Goal: Information Seeking & Learning: Understand process/instructions

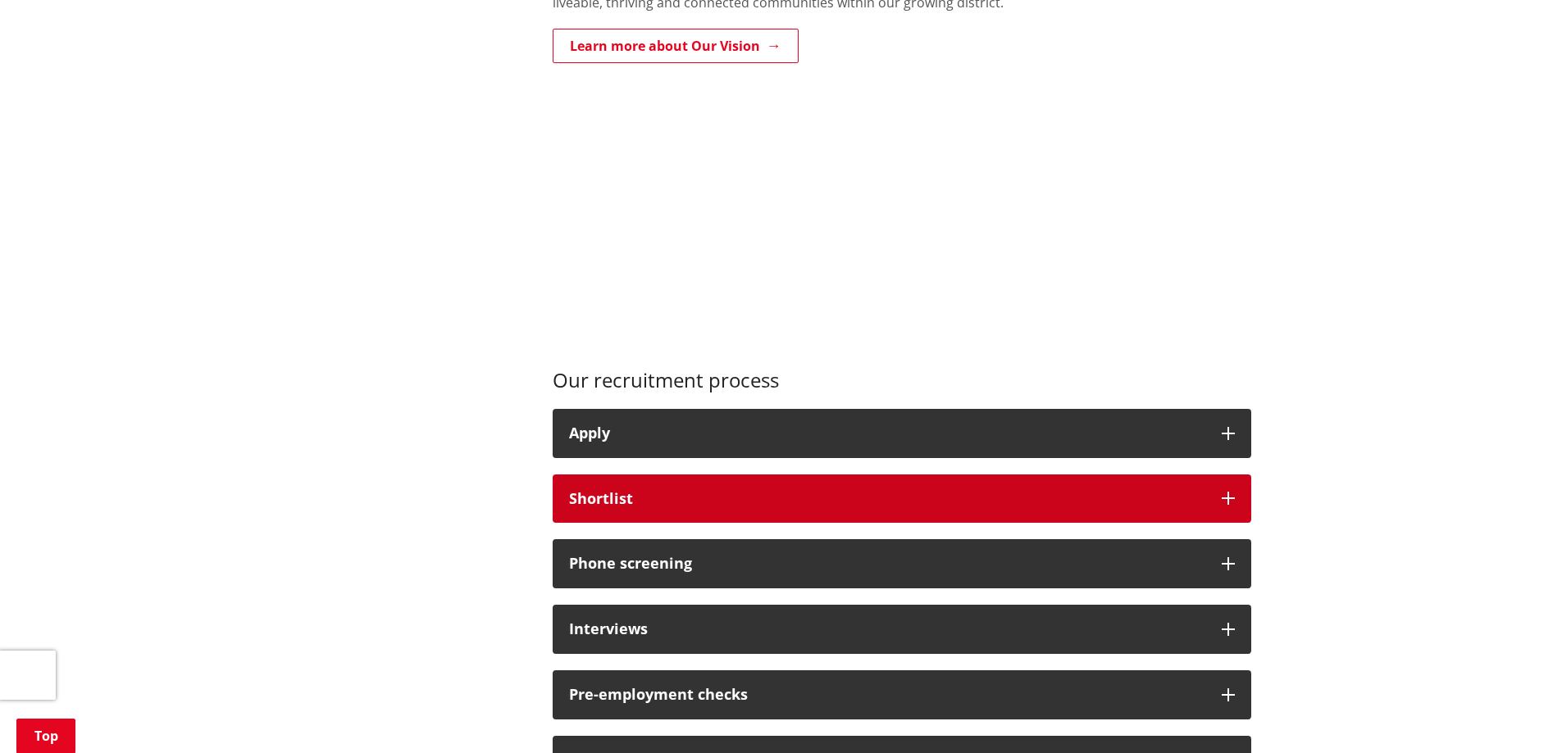
scroll to position [984, 0]
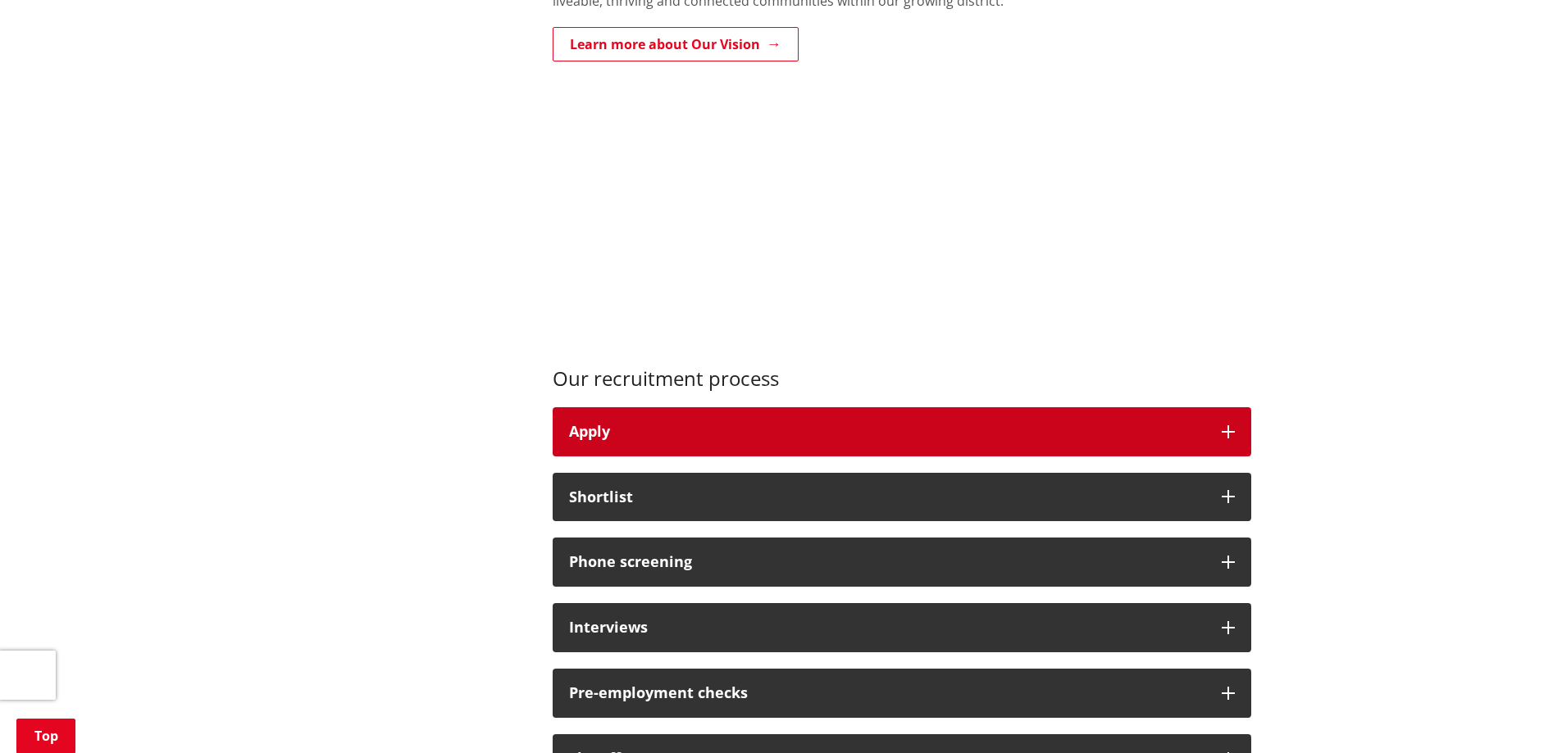
click at [830, 449] on button "Apply" at bounding box center [901, 431] width 698 height 49
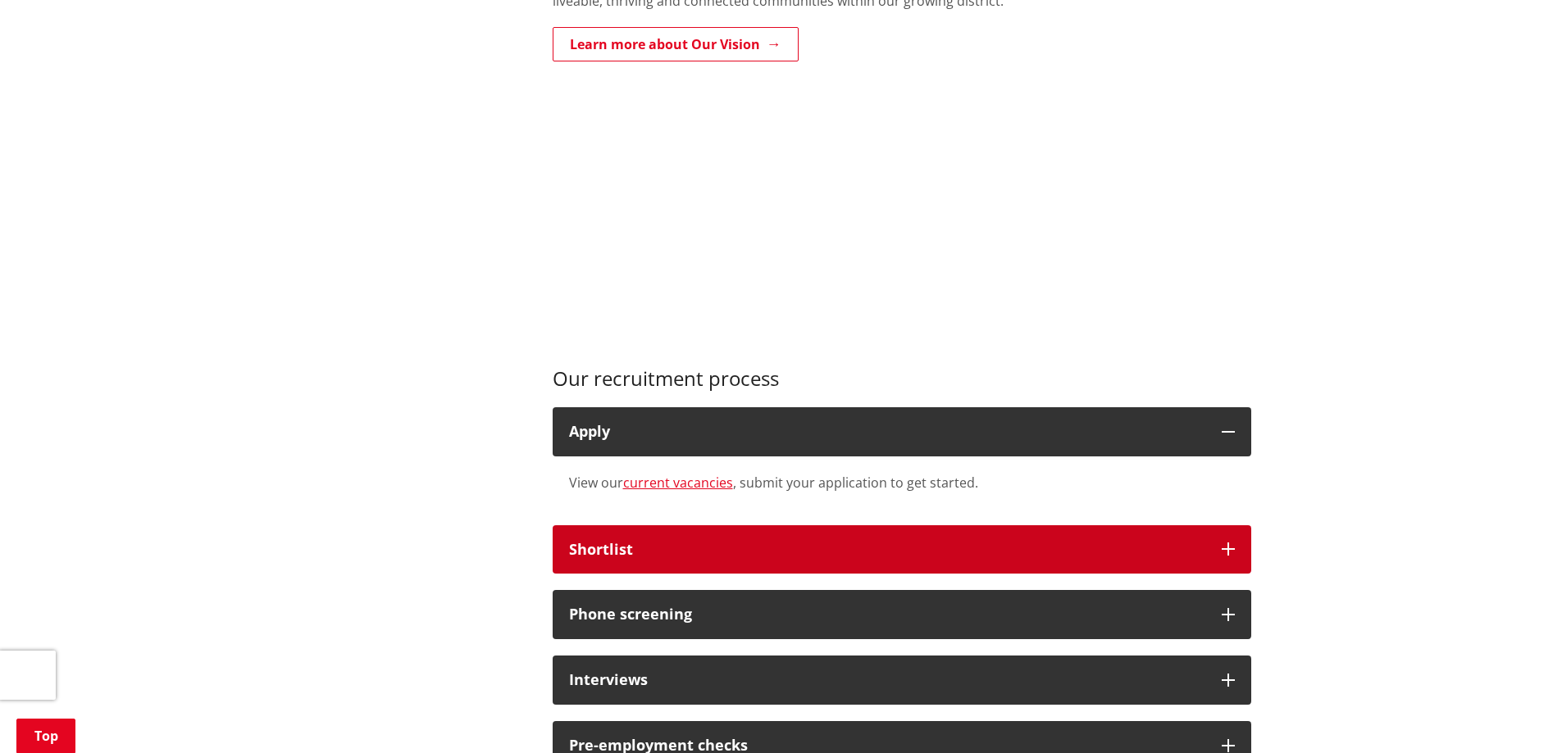
click at [830, 533] on button "Shortlist" at bounding box center [901, 549] width 698 height 49
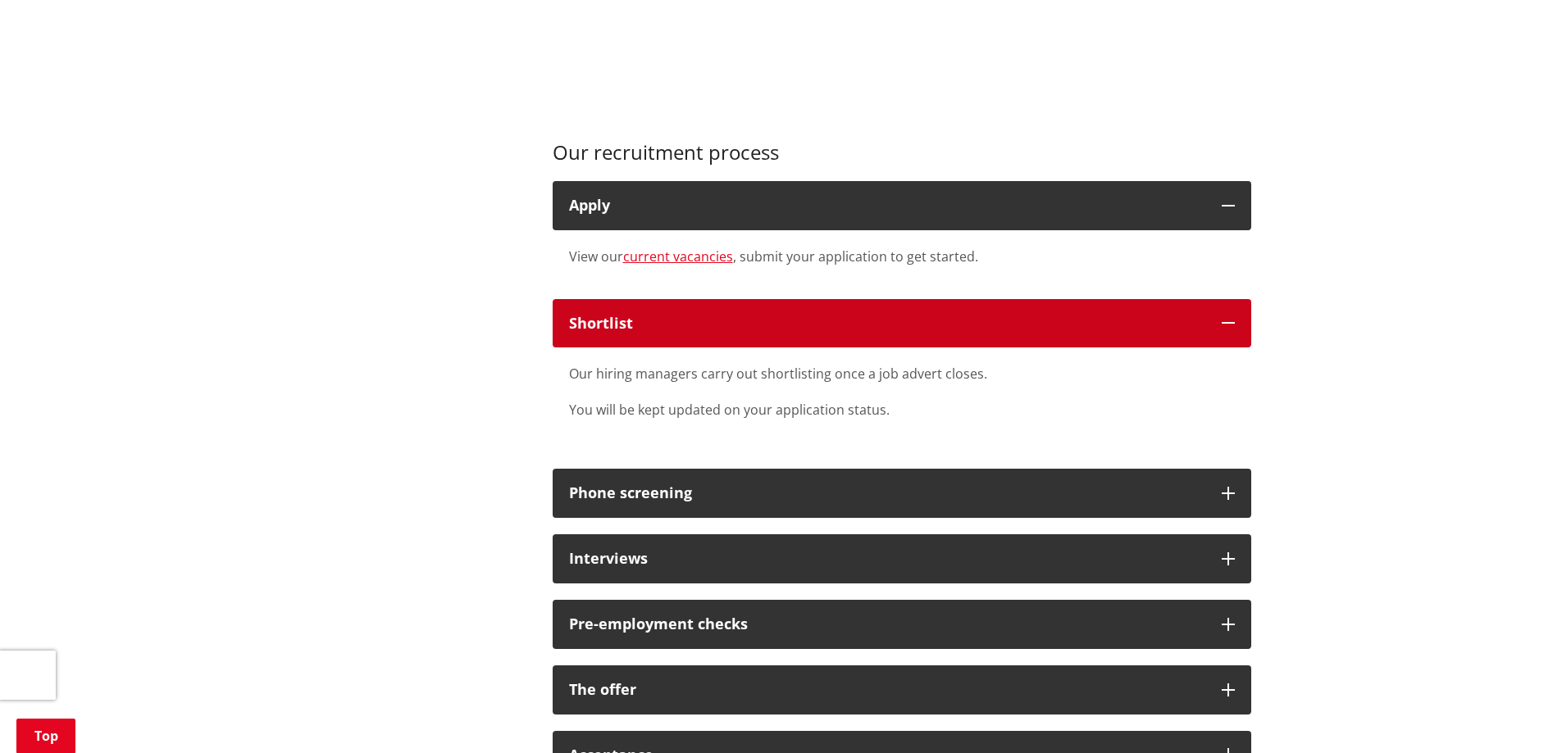
scroll to position [1230, 0]
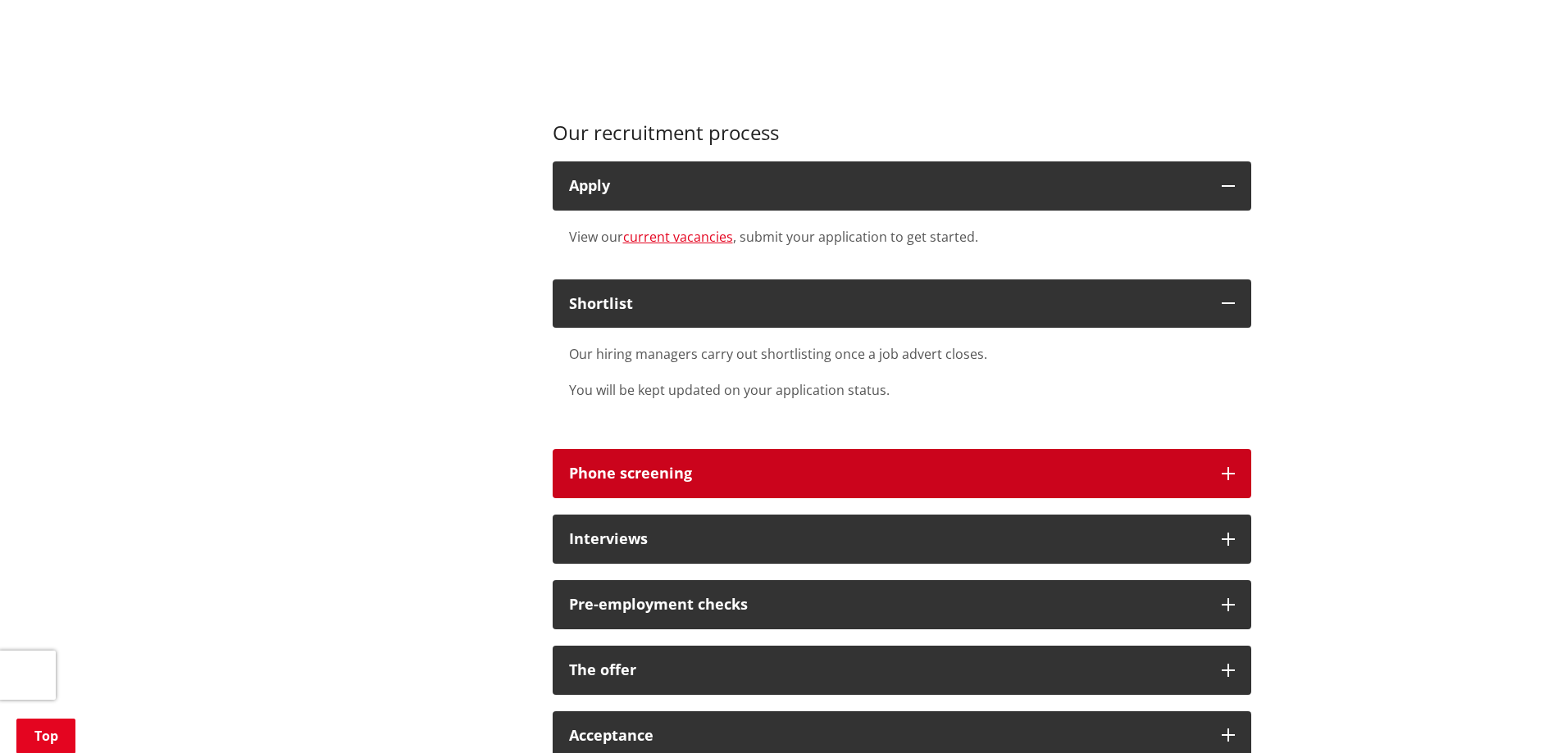
click at [826, 472] on div "Phone screening" at bounding box center [887, 474] width 636 height 16
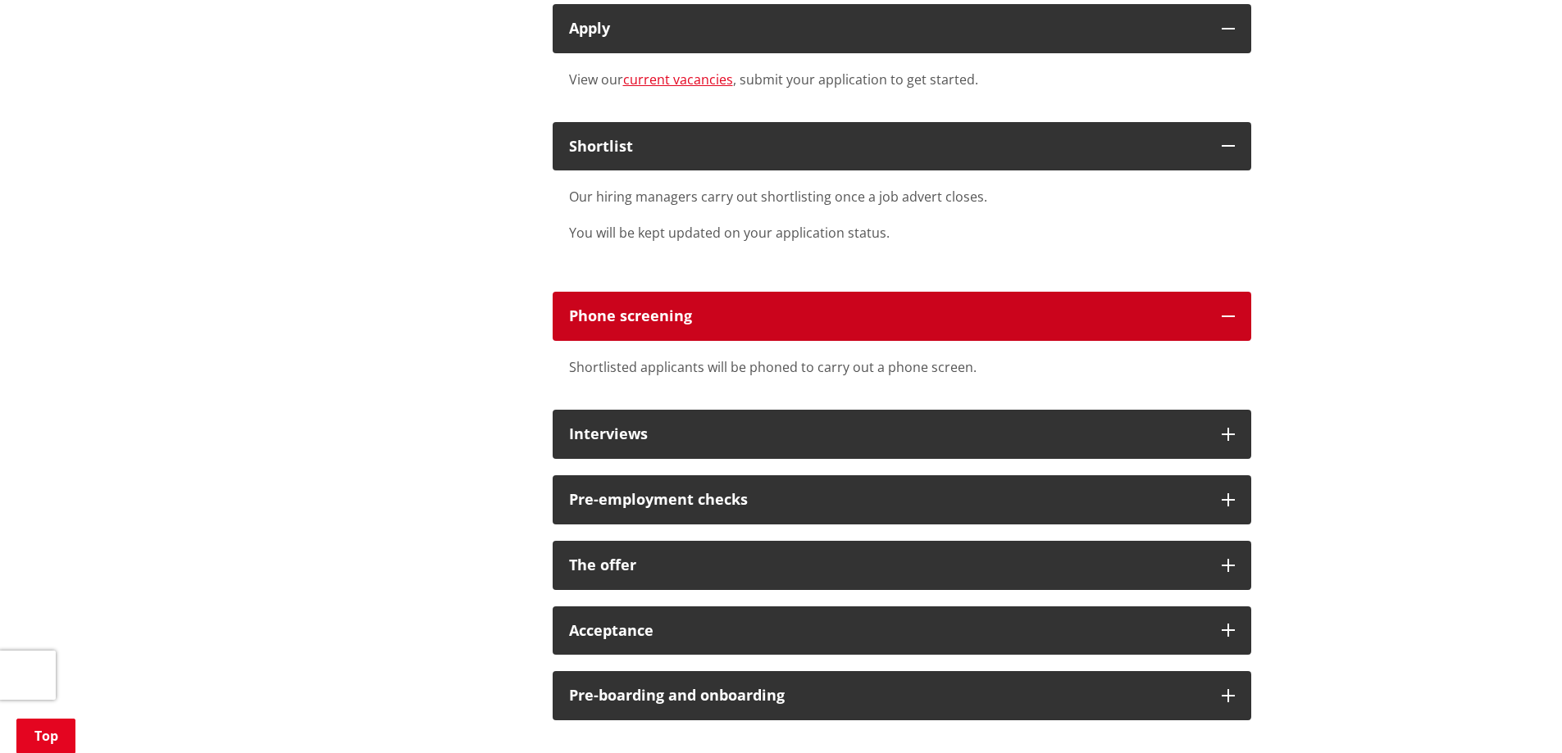
scroll to position [1393, 0]
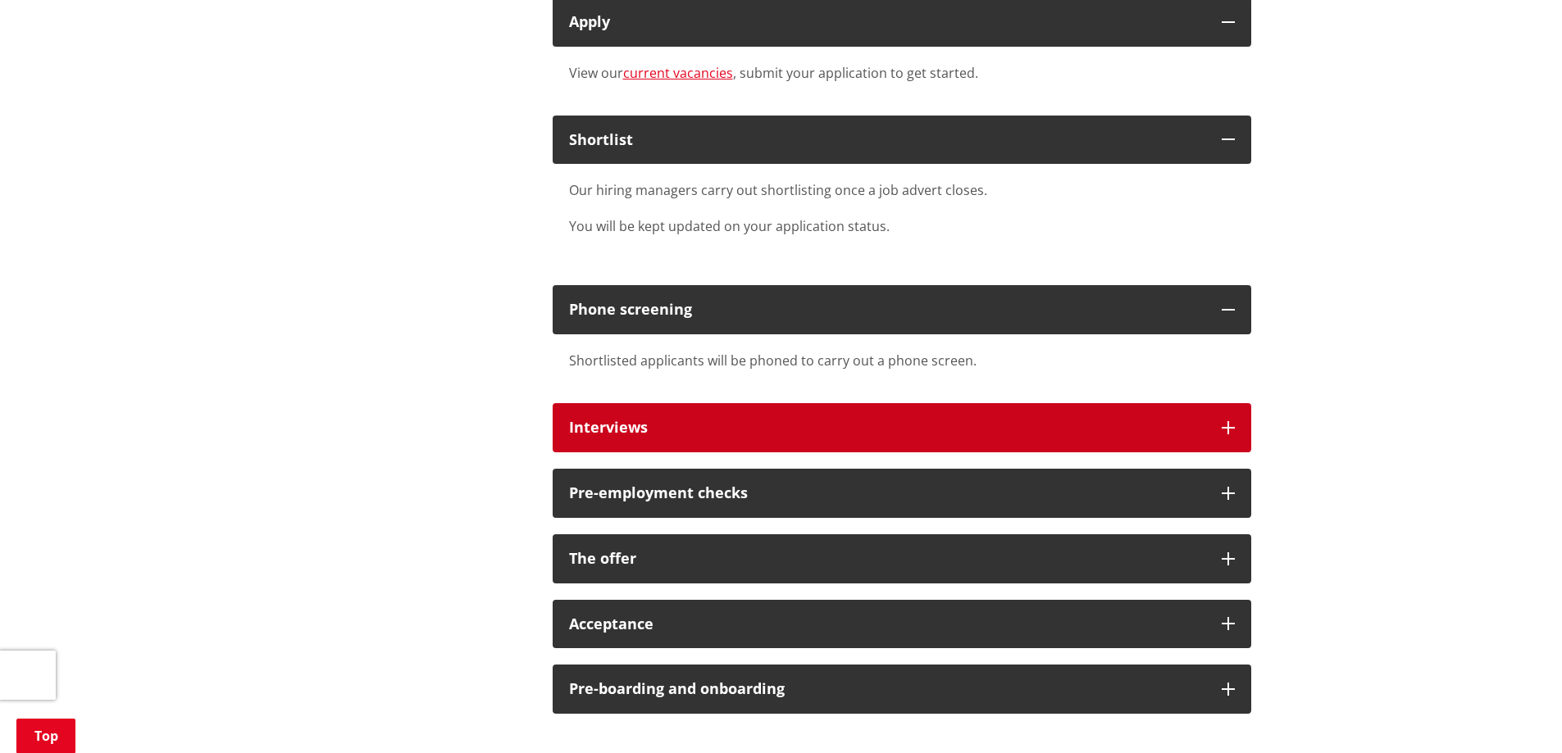
click at [814, 417] on button "Interviews" at bounding box center [901, 427] width 698 height 49
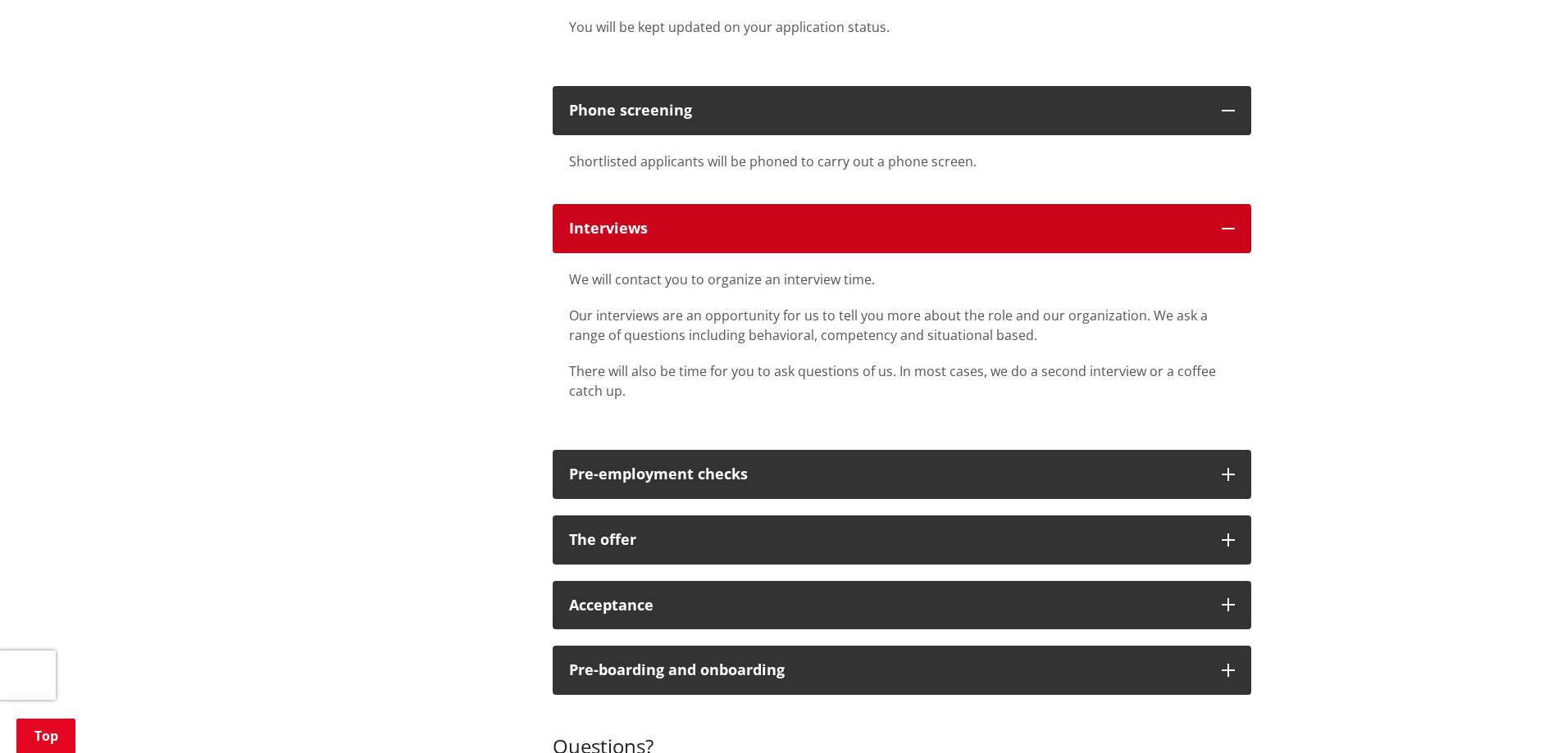
scroll to position [1639, 0]
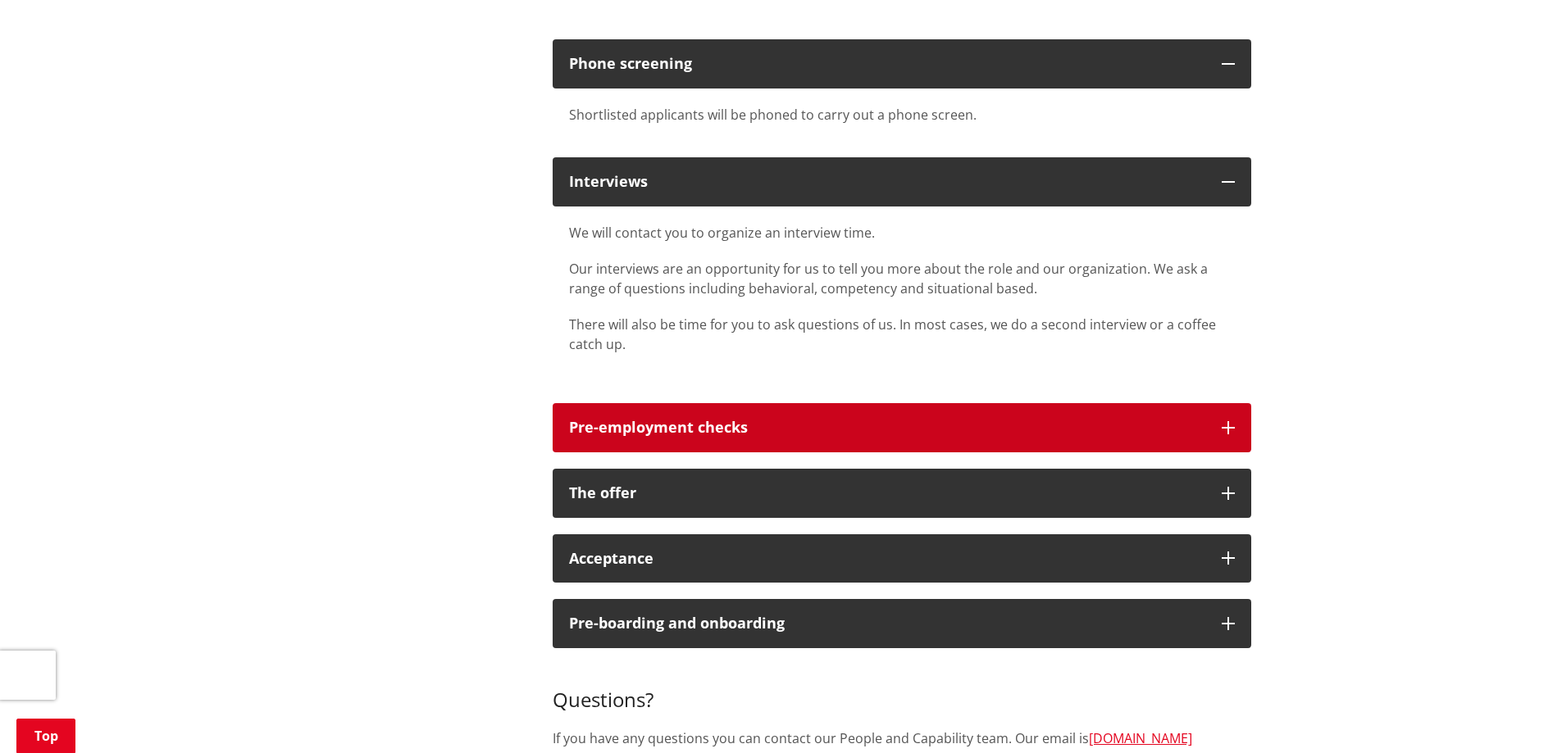
click at [814, 413] on button "Pre-employment checks" at bounding box center [901, 427] width 698 height 49
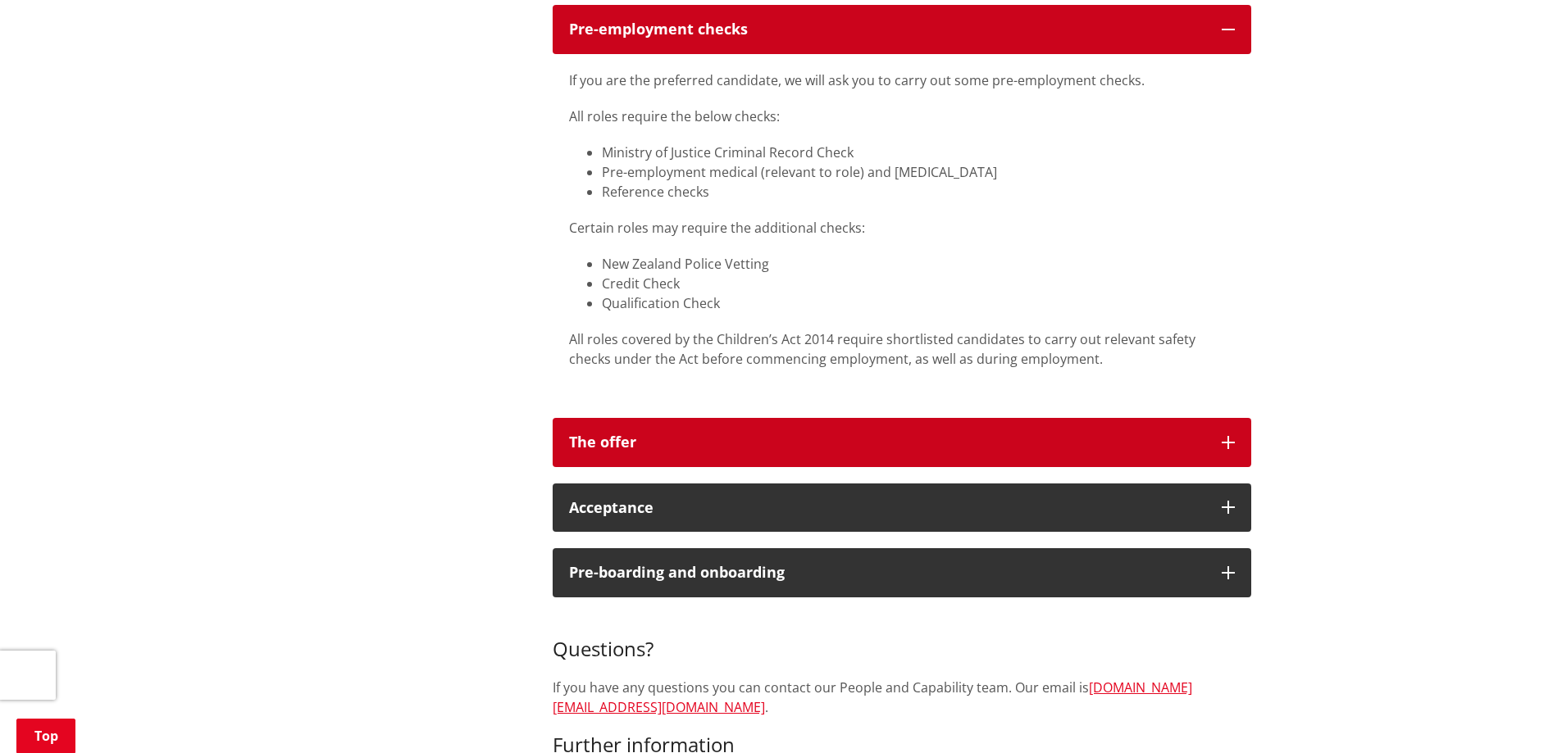
scroll to position [2049, 0]
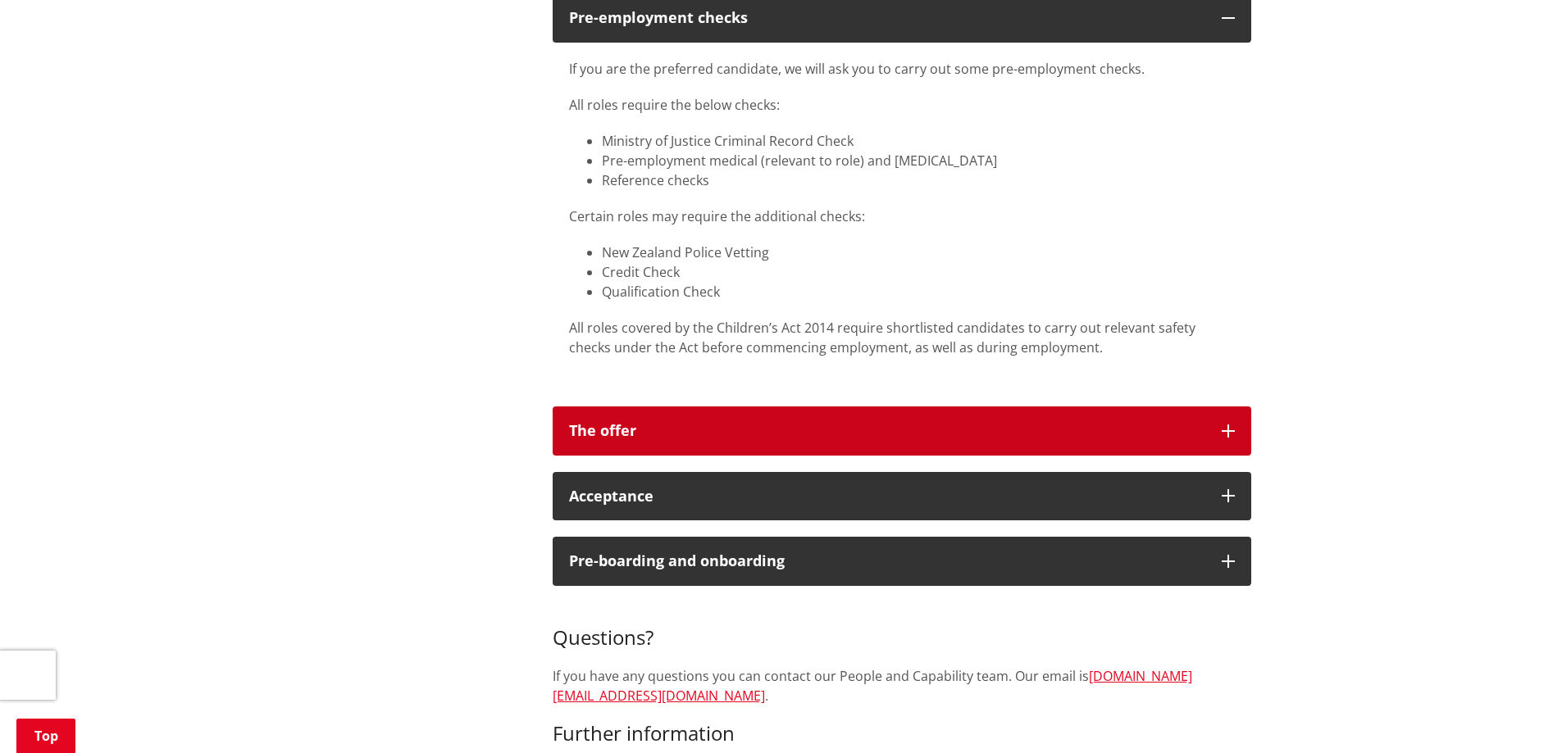
click at [789, 413] on button "The offer" at bounding box center [901, 431] width 698 height 49
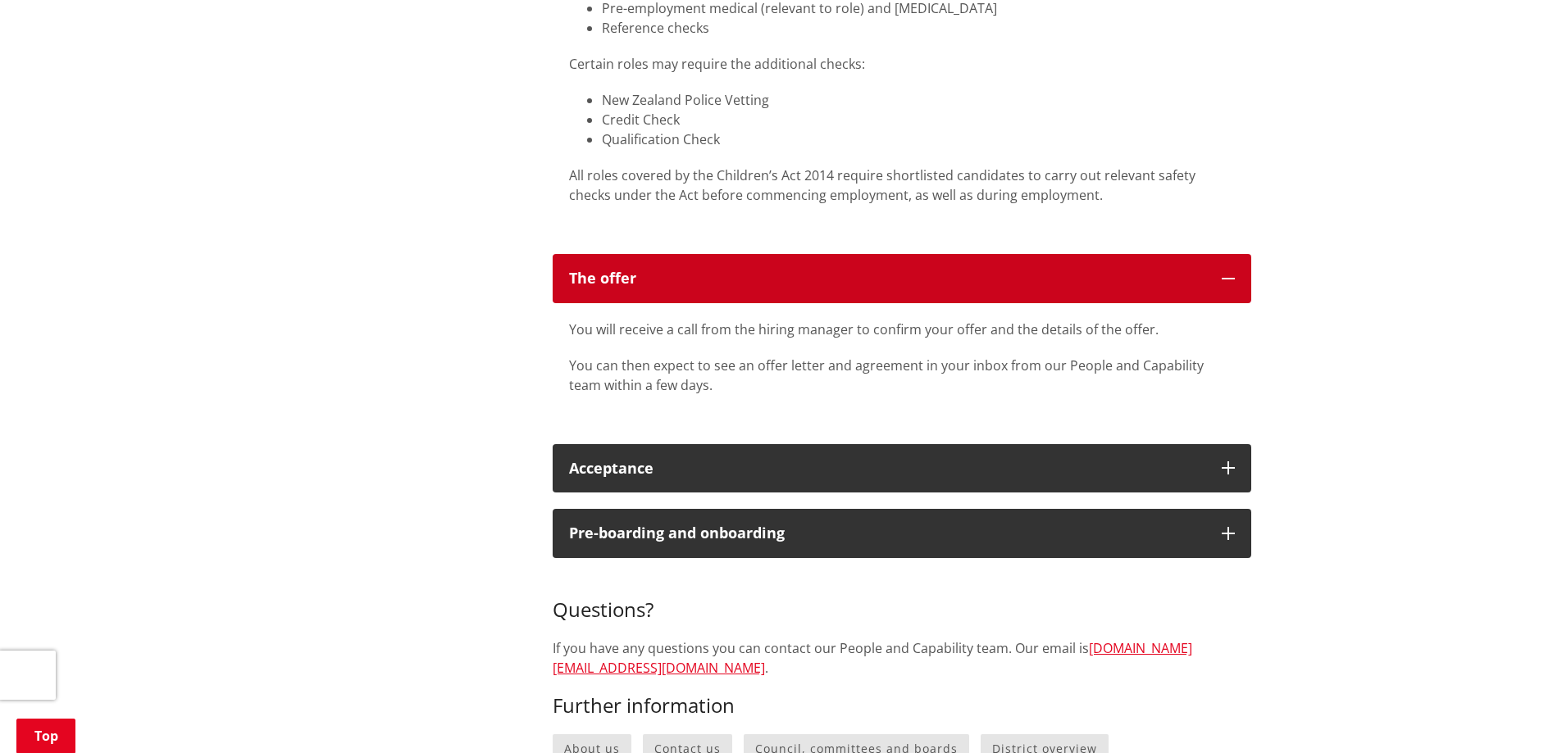
scroll to position [2213, 0]
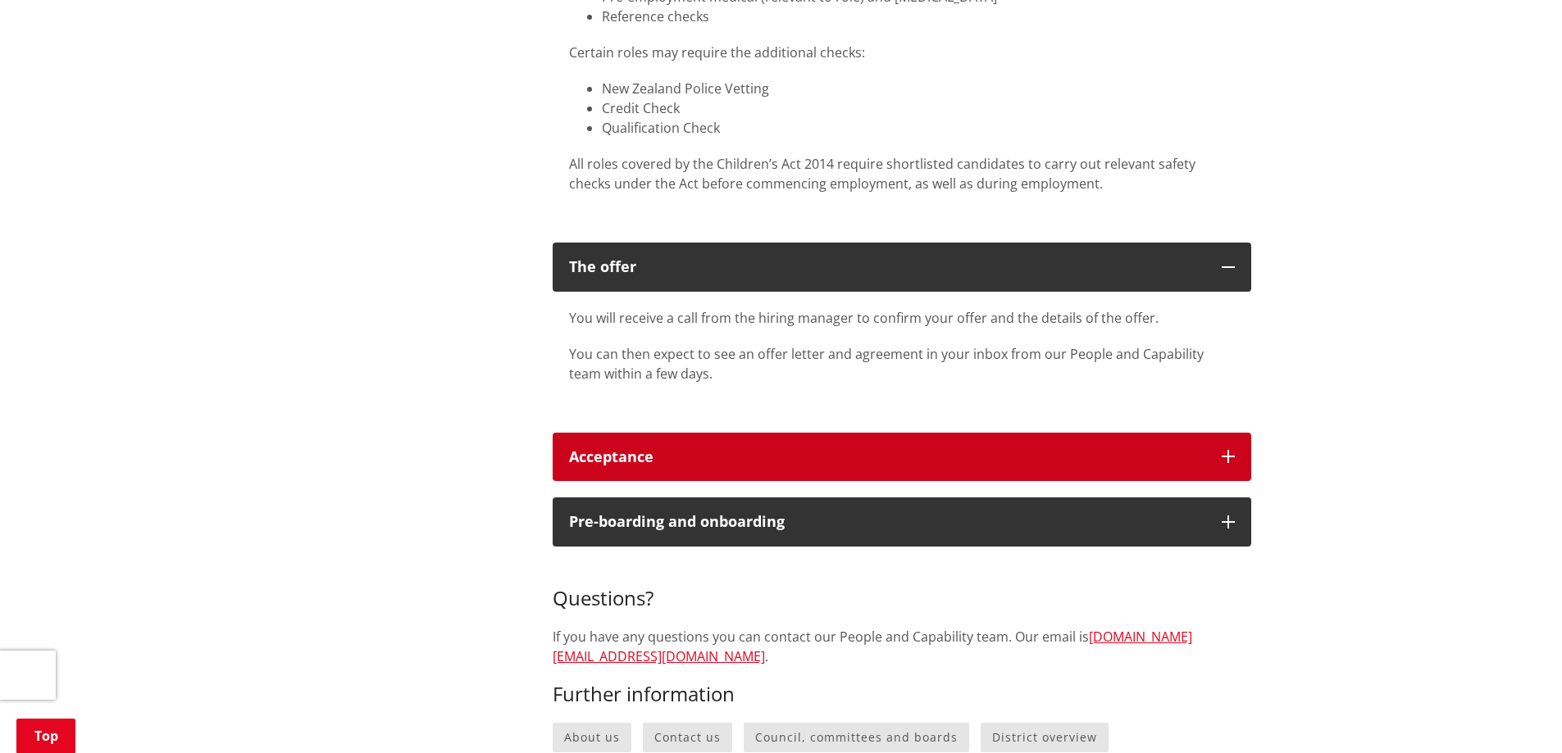
click at [795, 433] on button "Acceptance" at bounding box center [901, 457] width 698 height 49
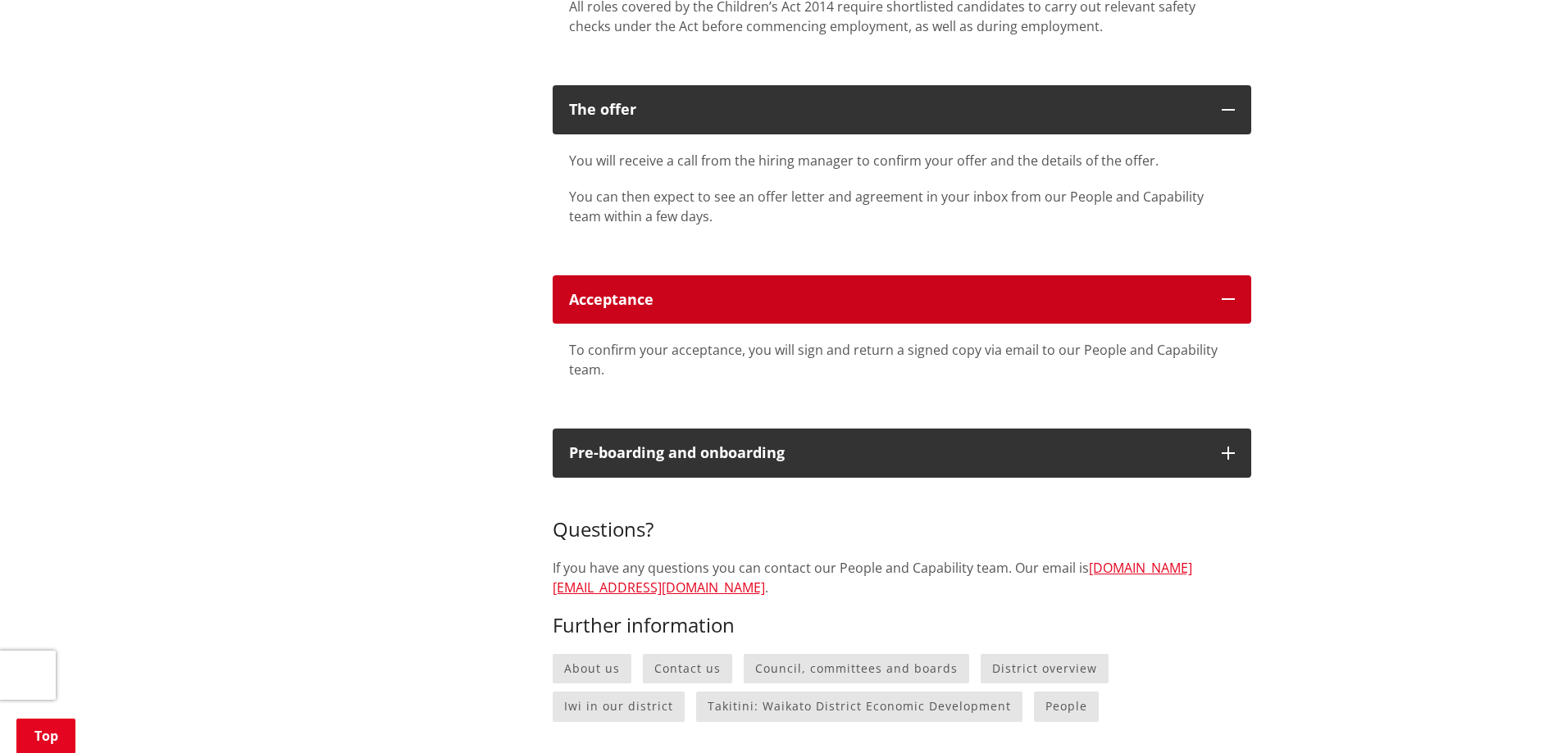
scroll to position [2377, 0]
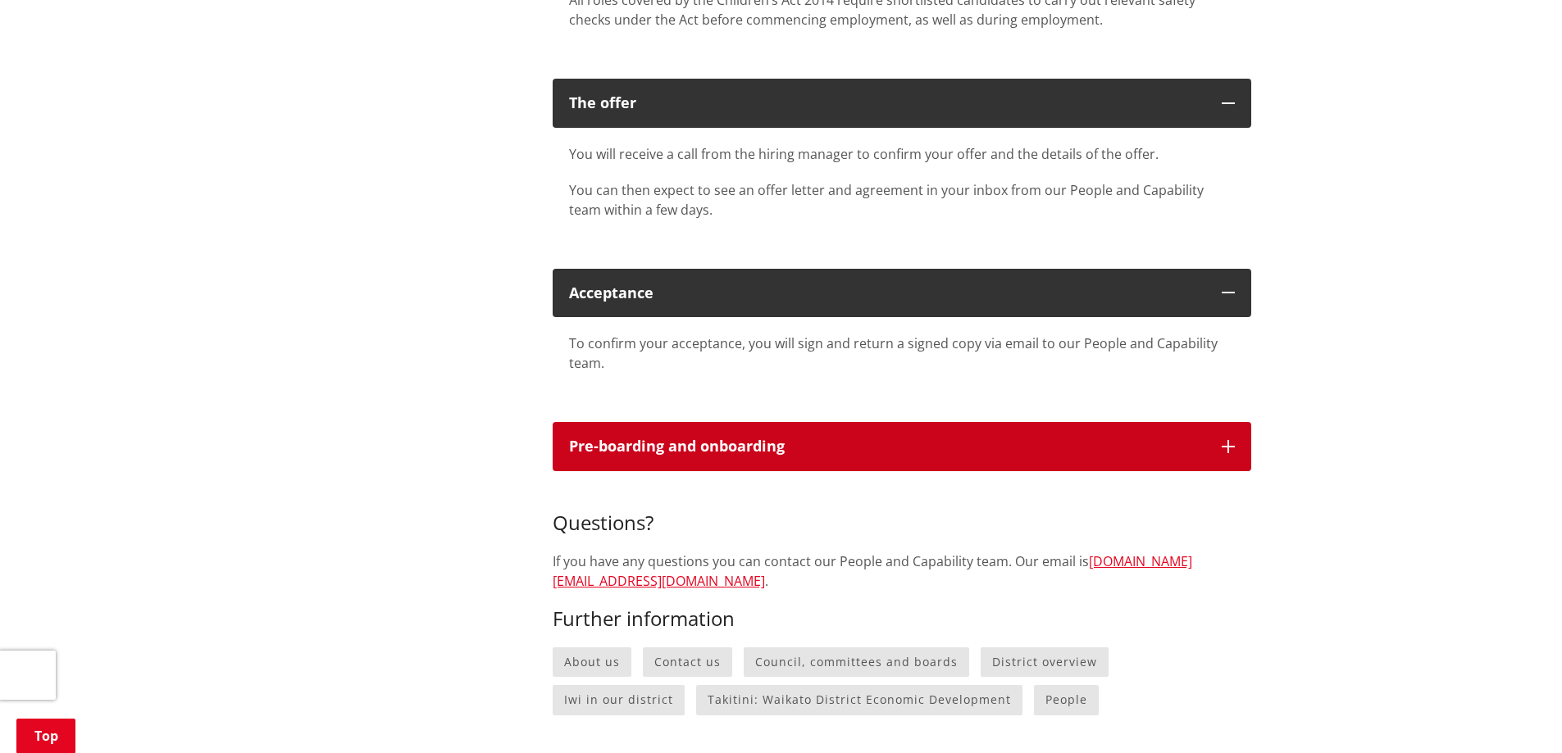
click at [795, 430] on button "Pre-boarding and onboarding" at bounding box center [901, 446] width 698 height 49
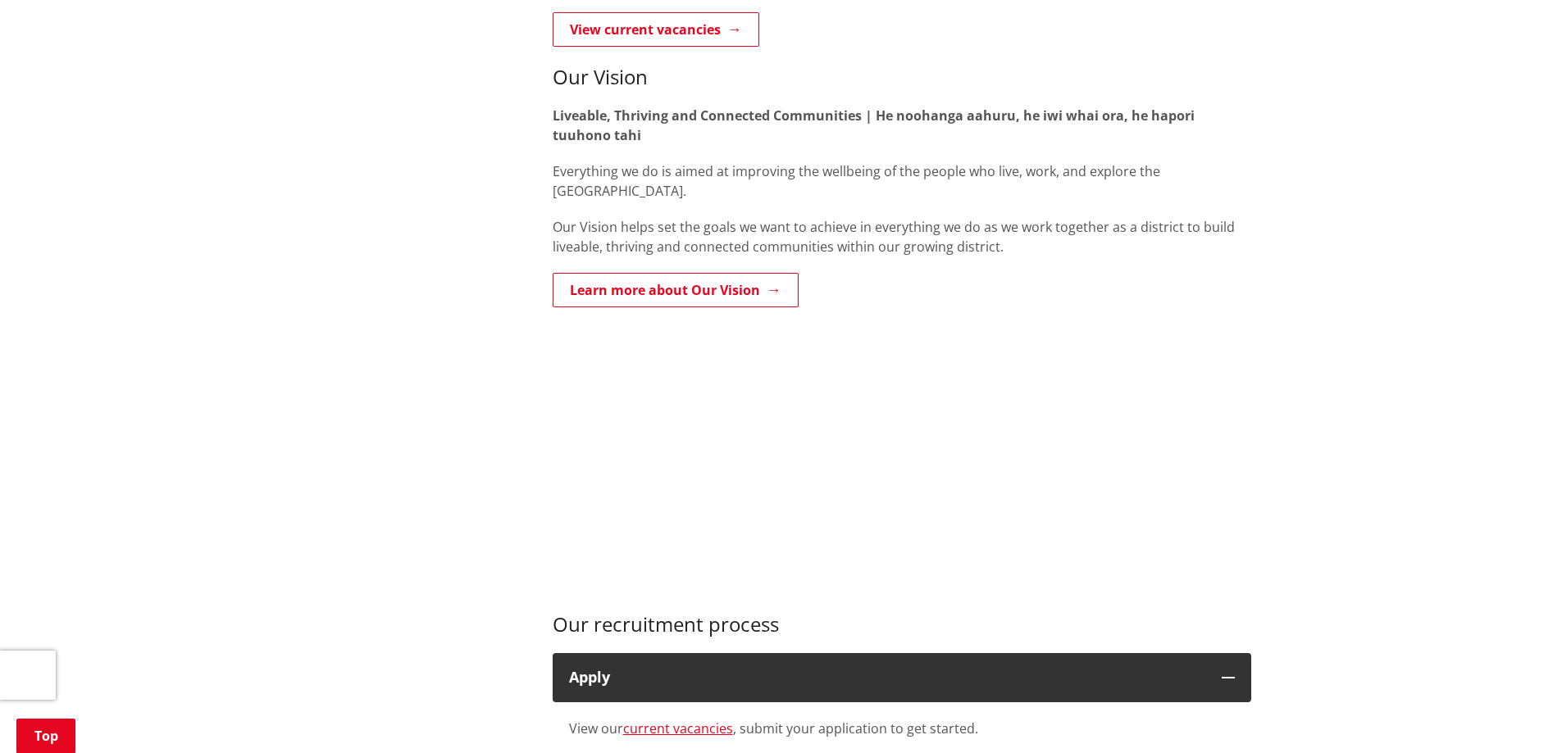
scroll to position [492, 0]
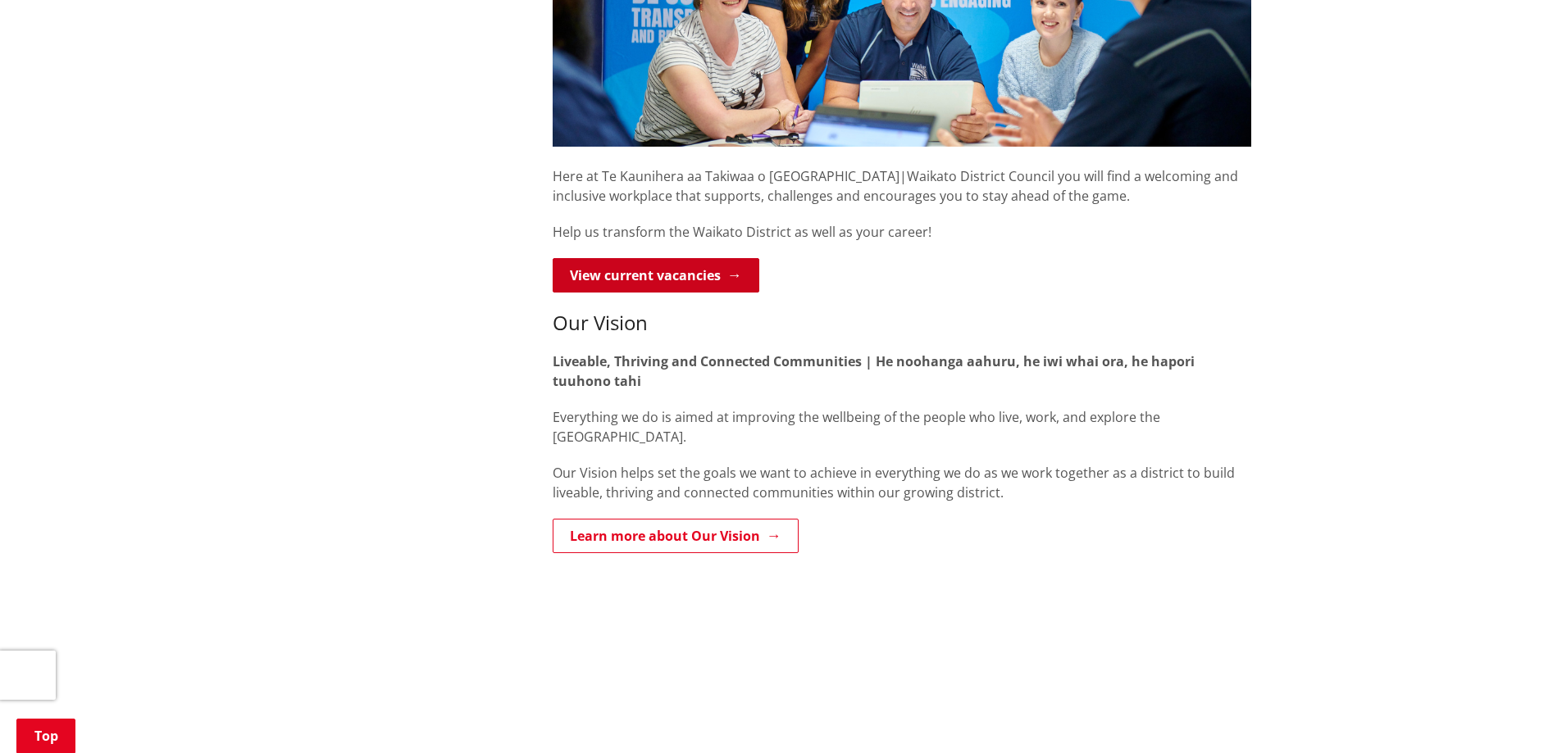
click at [713, 280] on link "View current vacancies" at bounding box center [655, 275] width 207 height 34
